Goal: Transaction & Acquisition: Obtain resource

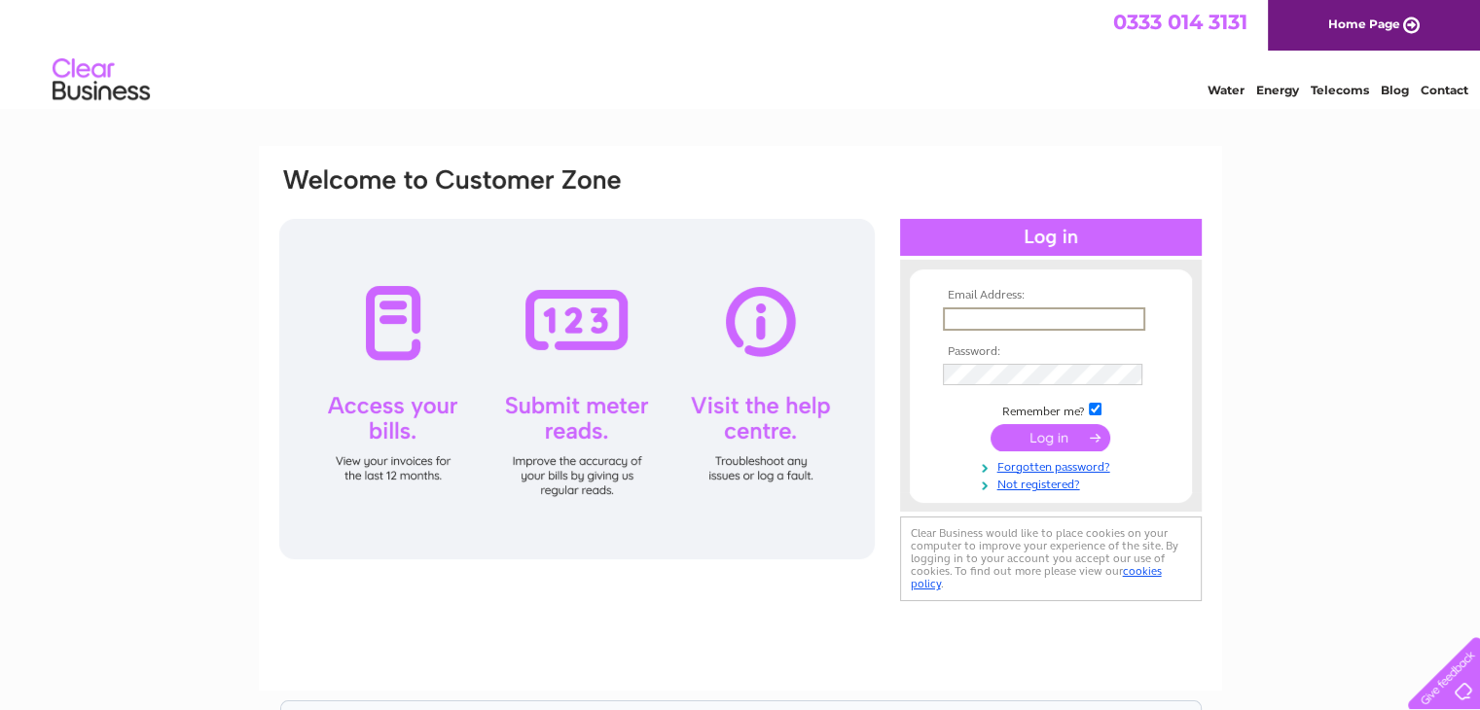
click at [1008, 319] on input "text" at bounding box center [1044, 318] width 202 height 23
type input "kraus@onetel.com"
click at [1007, 443] on input "submit" at bounding box center [1050, 436] width 120 height 27
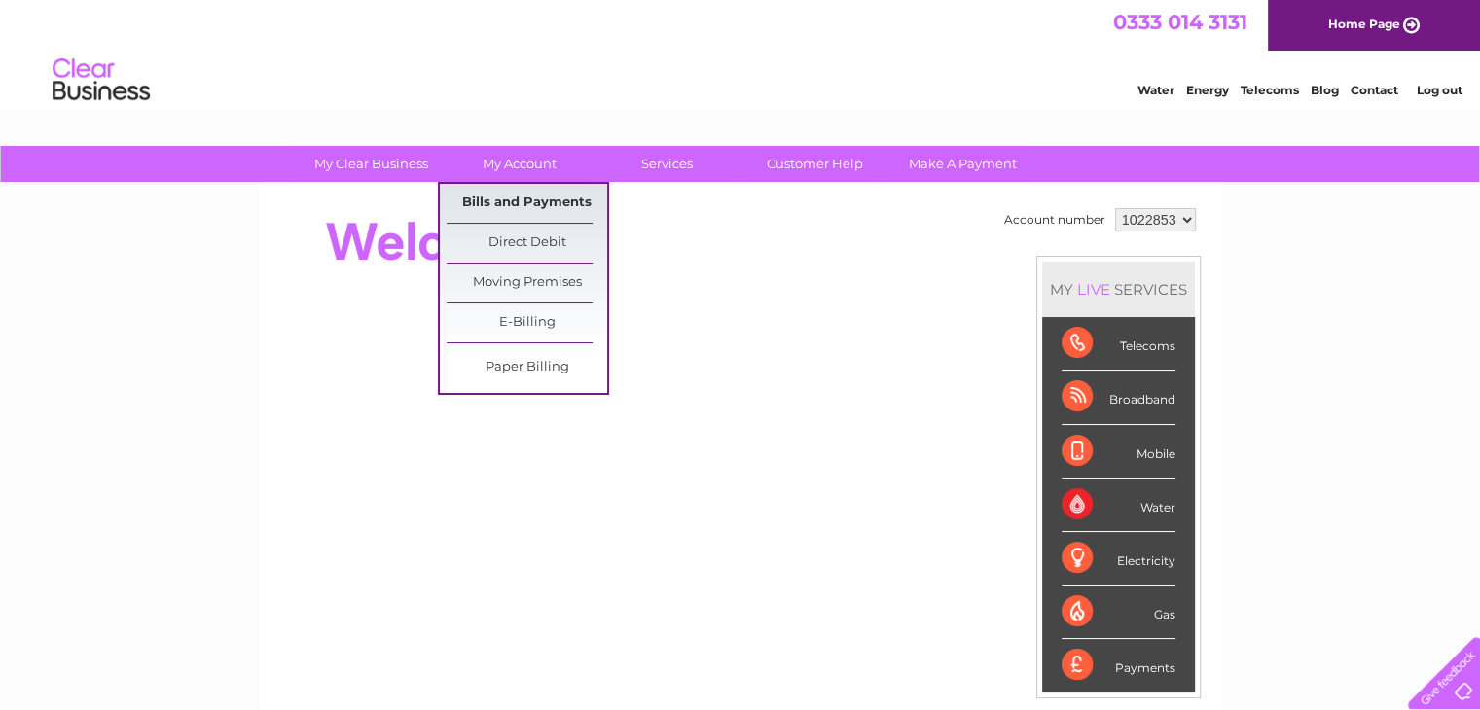
click at [533, 198] on link "Bills and Payments" at bounding box center [527, 203] width 161 height 39
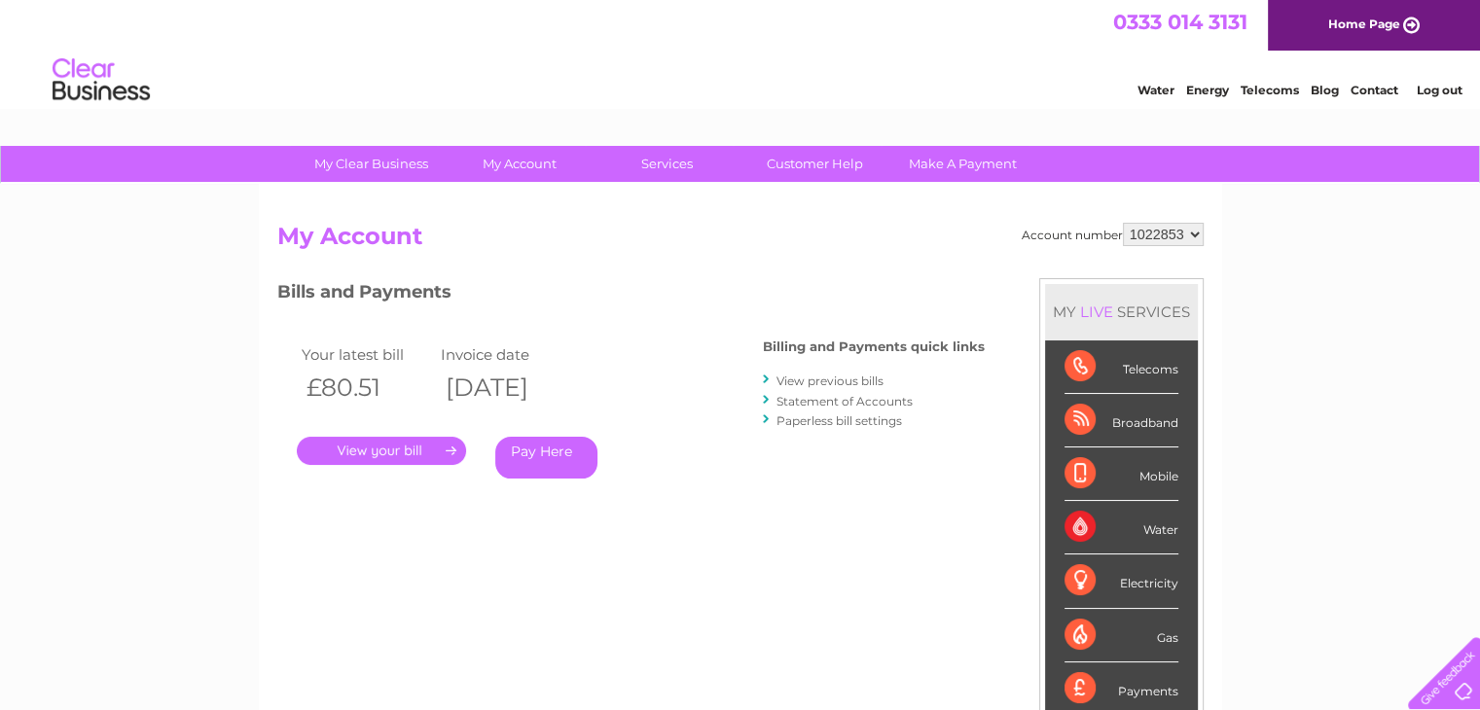
click at [420, 446] on link "." at bounding box center [381, 451] width 169 height 28
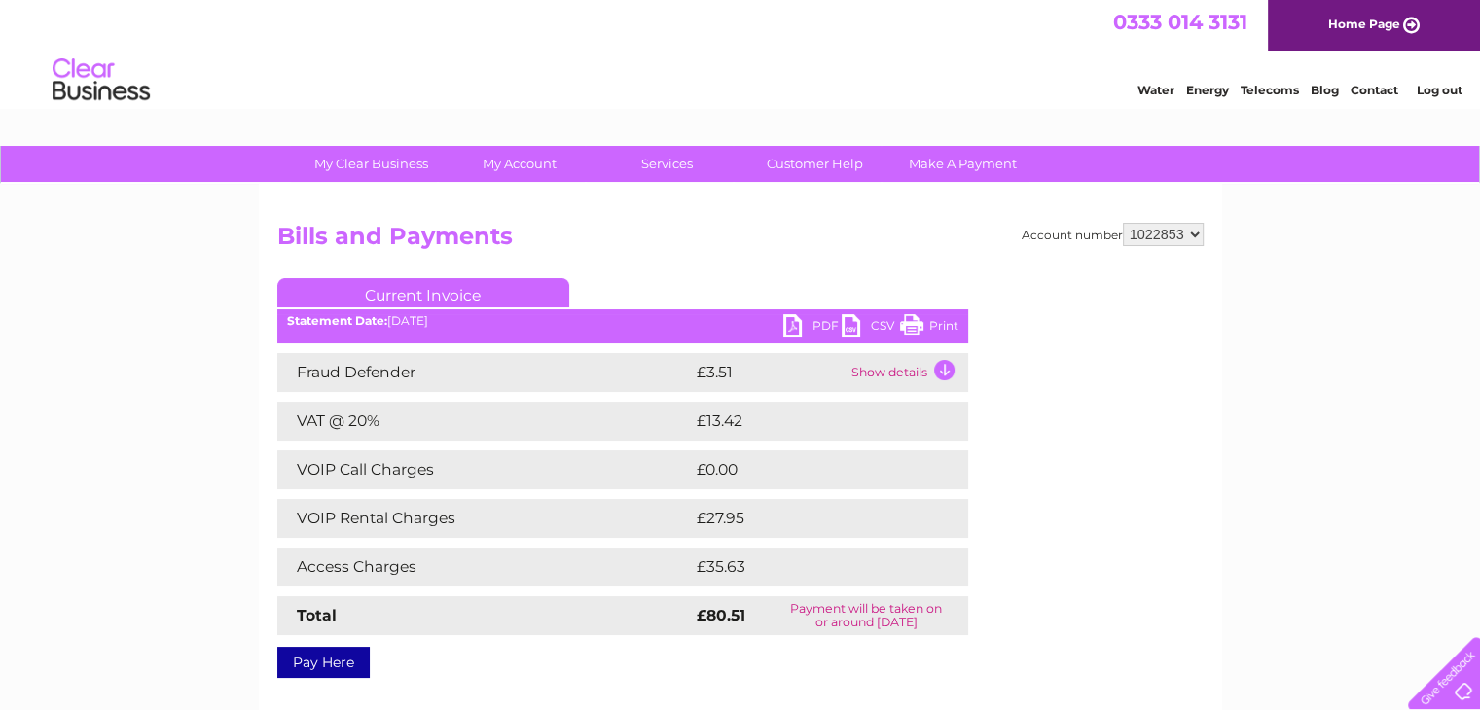
click at [809, 324] on link "PDF" at bounding box center [812, 328] width 58 height 28
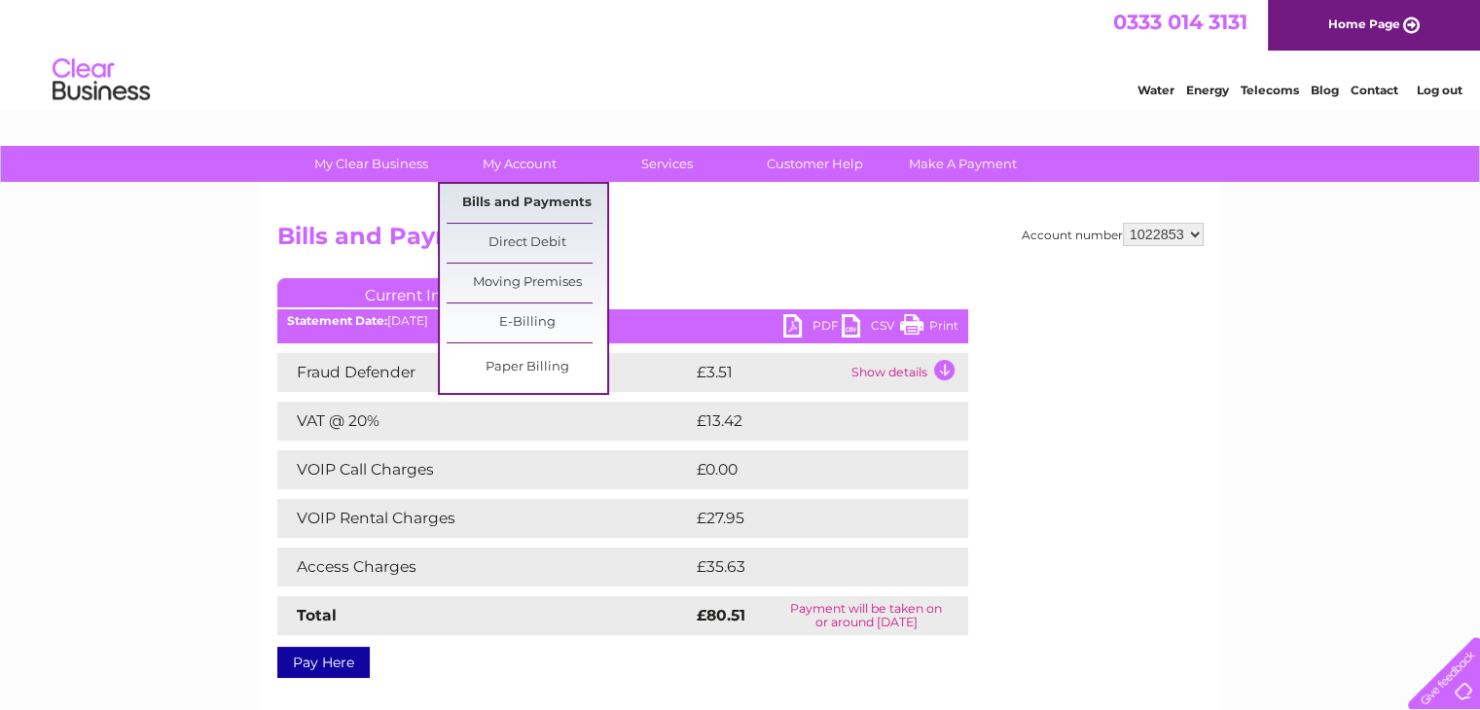
click at [513, 212] on link "Bills and Payments" at bounding box center [527, 203] width 161 height 39
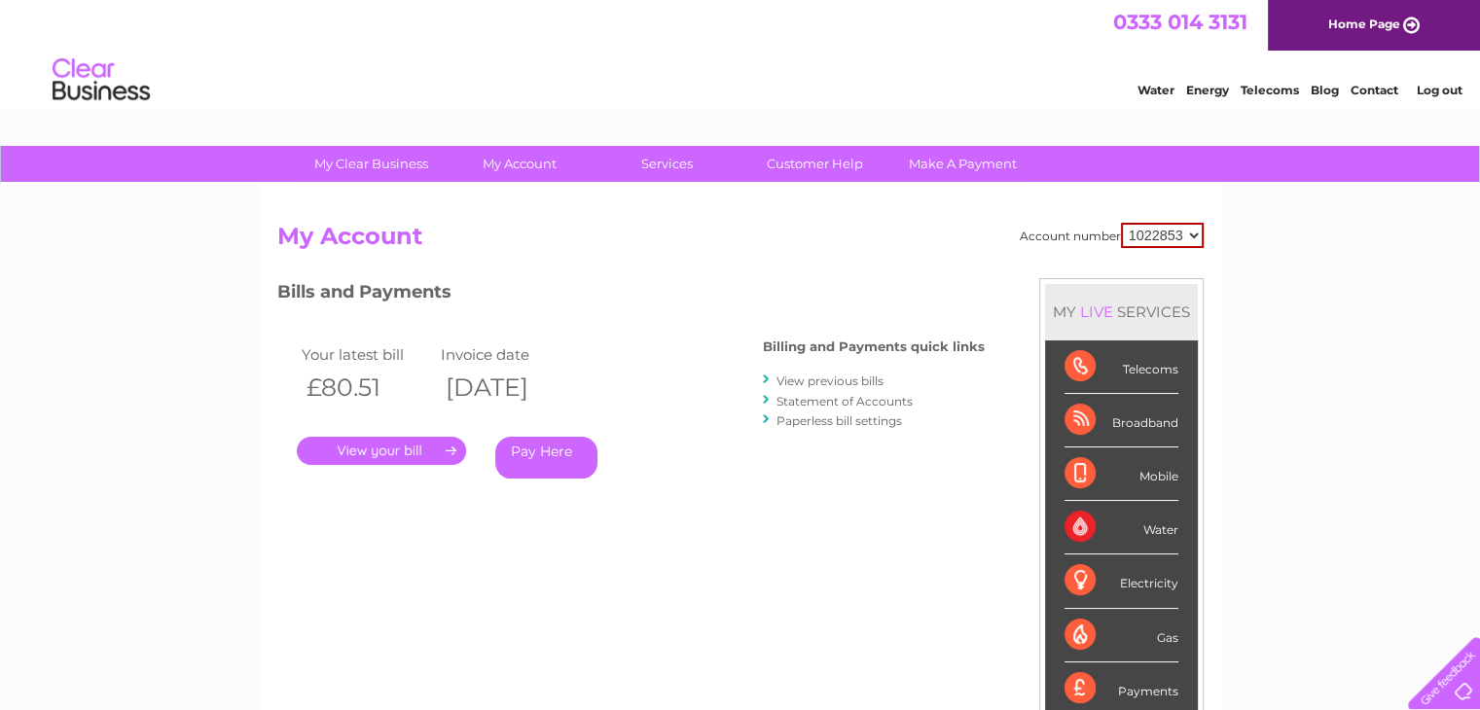
click at [848, 377] on link "View previous bills" at bounding box center [829, 381] width 107 height 15
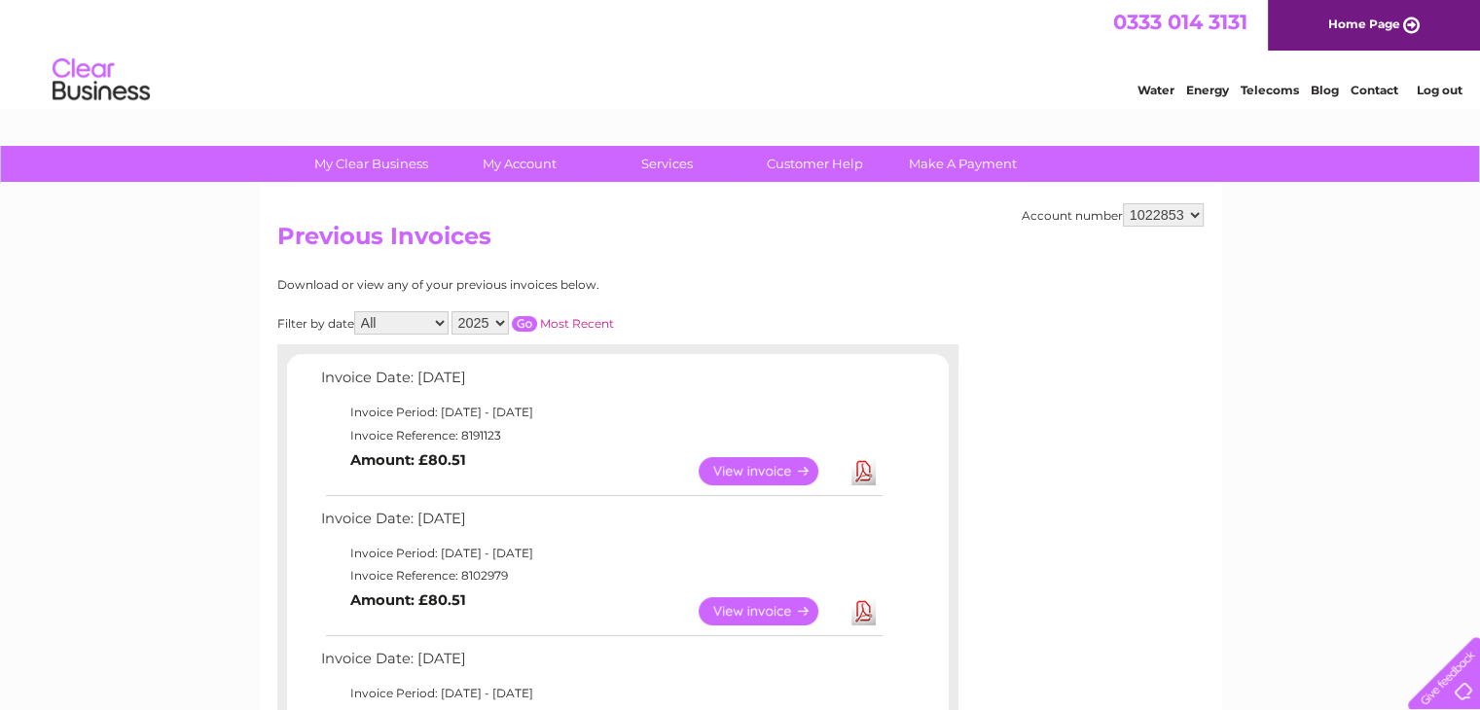
click at [503, 321] on select "2025 2024 2023 2022" at bounding box center [479, 322] width 57 height 23
select select "2024"
click at [453, 311] on select "2025 2024 2023 2022" at bounding box center [479, 322] width 57 height 23
click at [430, 314] on select "All January February March April May June July August September October Novembe…" at bounding box center [401, 322] width 94 height 23
select select "11"
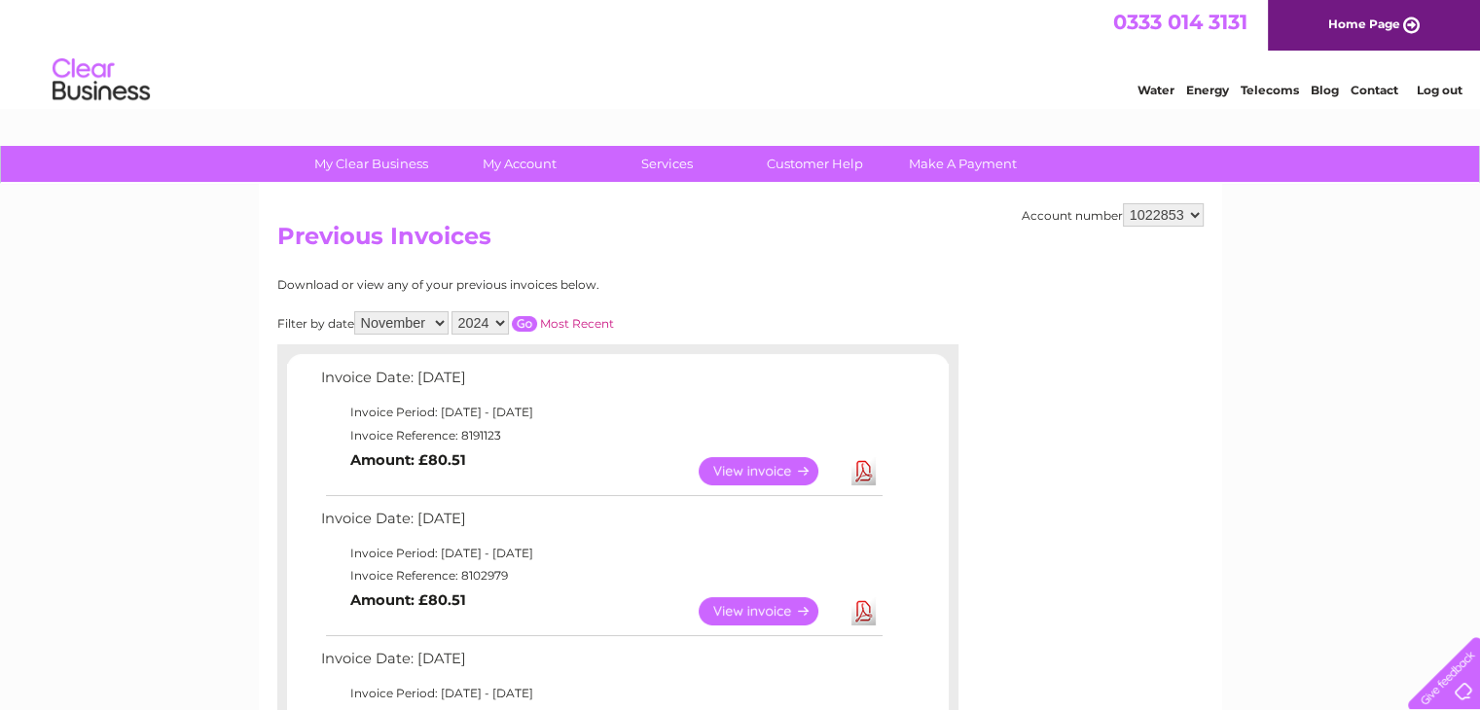
click at [356, 311] on select "All January February March April May June July August September October Novembe…" at bounding box center [401, 322] width 94 height 23
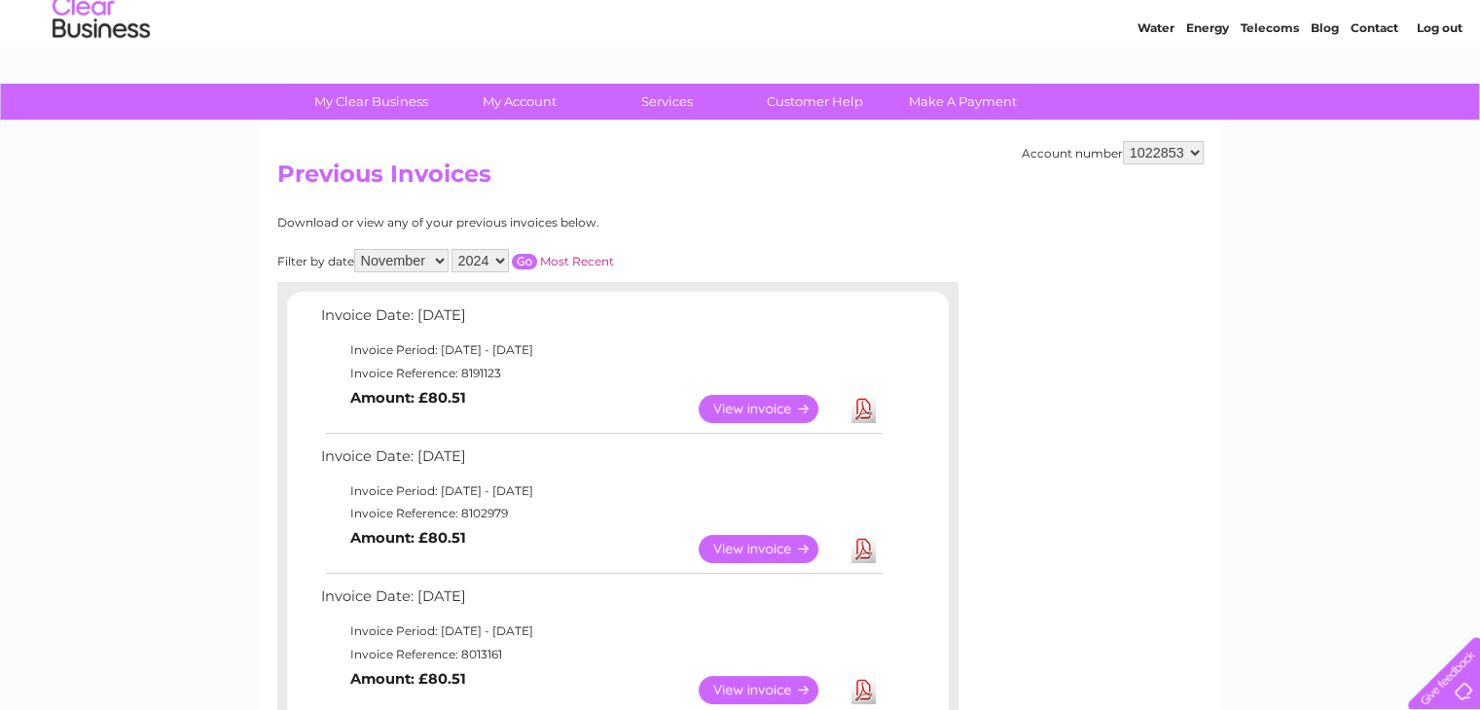
scroll to position [97, 0]
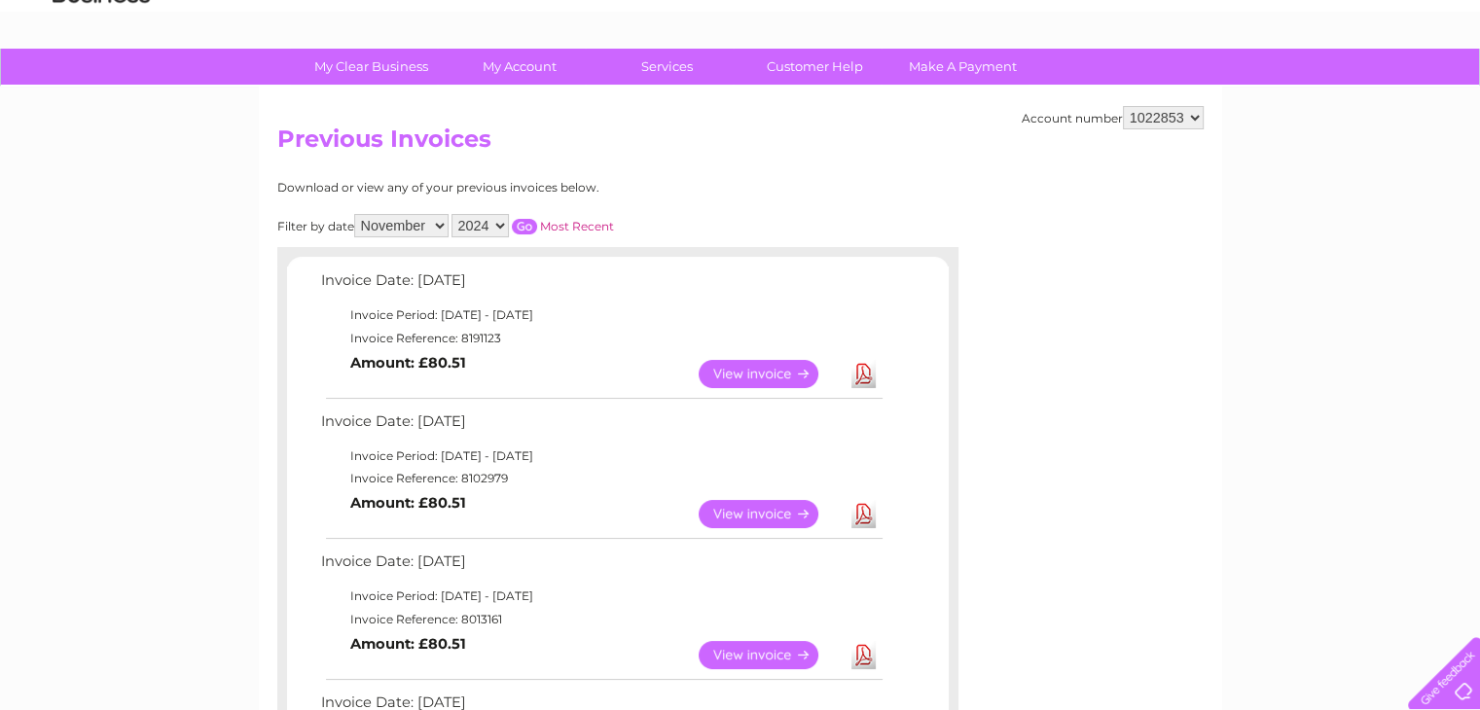
click at [525, 224] on input "button" at bounding box center [524, 227] width 25 height 16
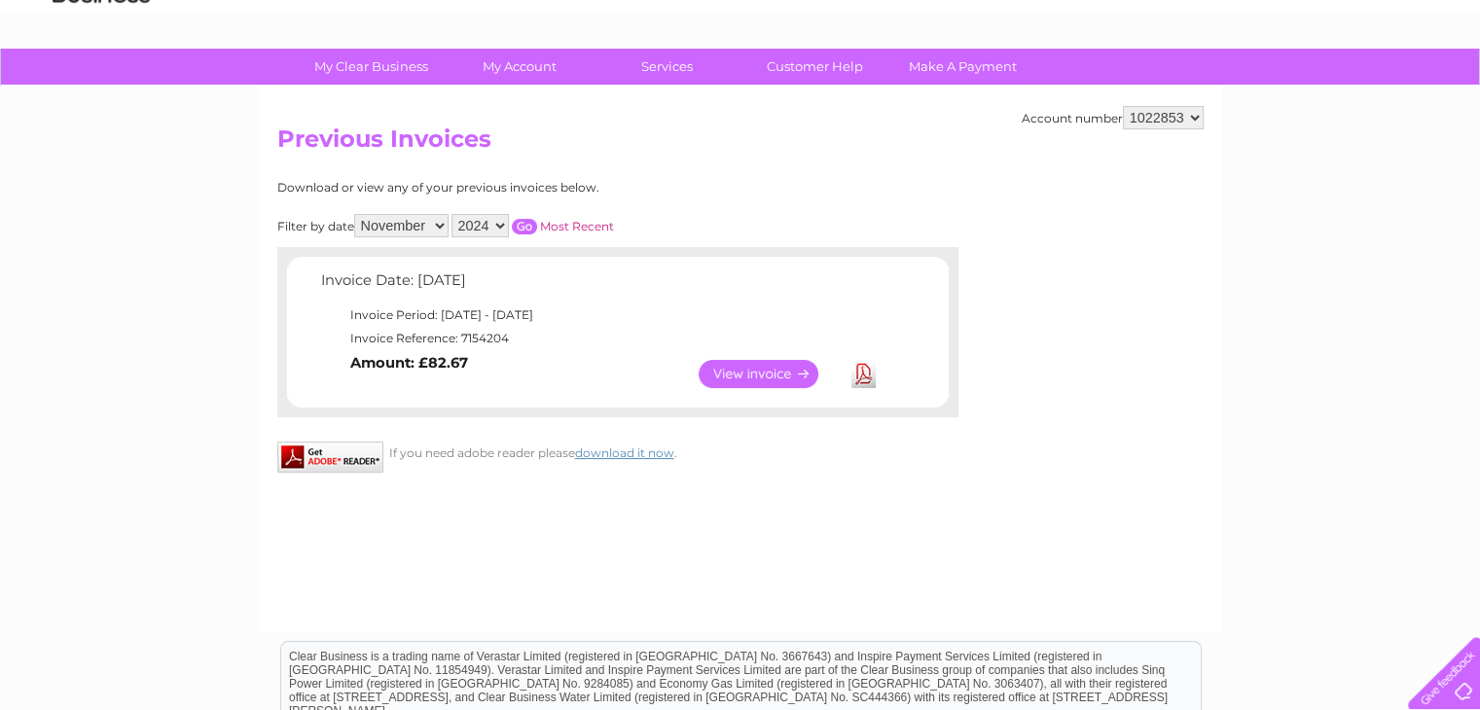
click at [864, 372] on link "Download" at bounding box center [863, 374] width 24 height 28
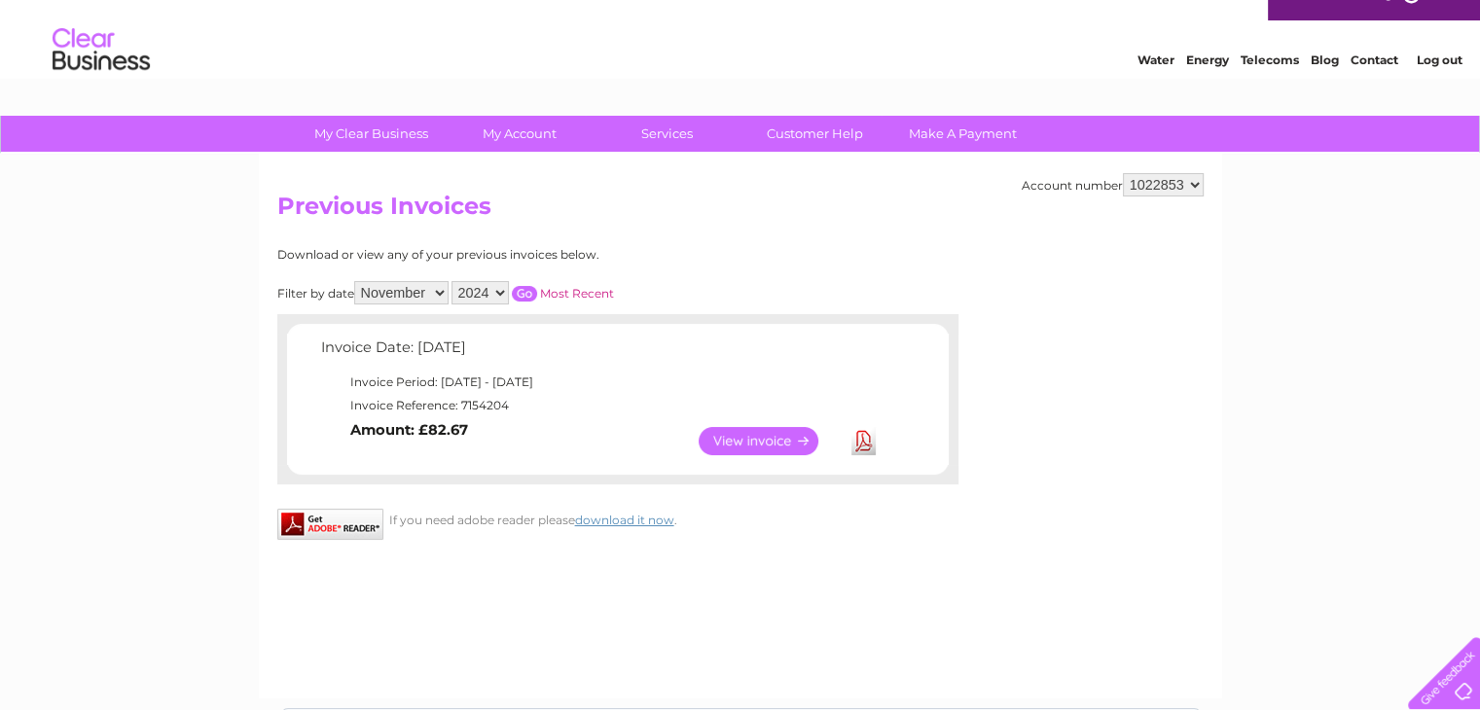
scroll to position [0, 0]
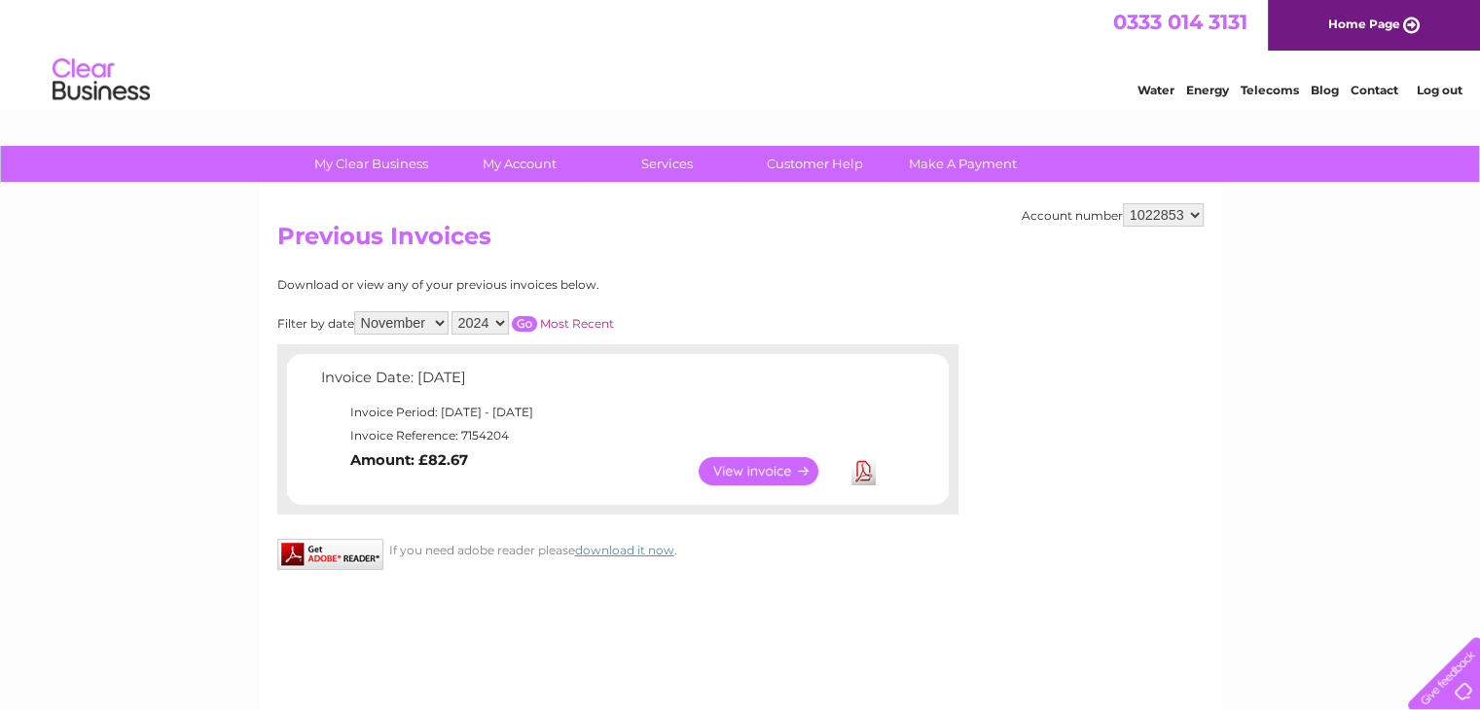
click at [1450, 84] on link "Log out" at bounding box center [1439, 90] width 46 height 15
